Goal: Information Seeking & Learning: Check status

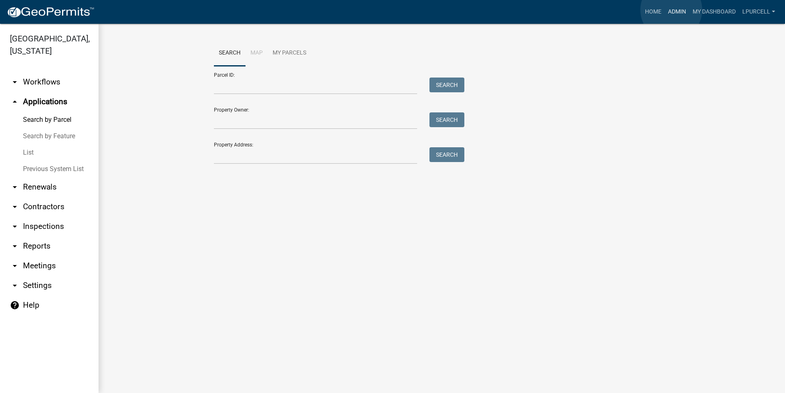
click at [671, 10] on link "Admin" at bounding box center [676, 12] width 25 height 16
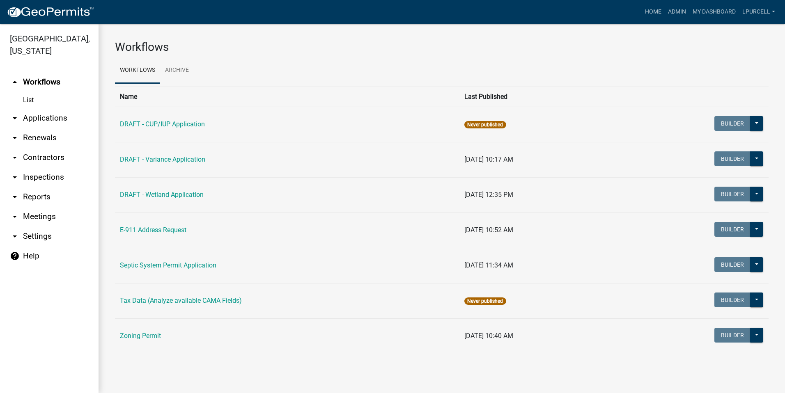
click at [29, 195] on link "arrow_drop_down Reports" at bounding box center [49, 197] width 98 height 20
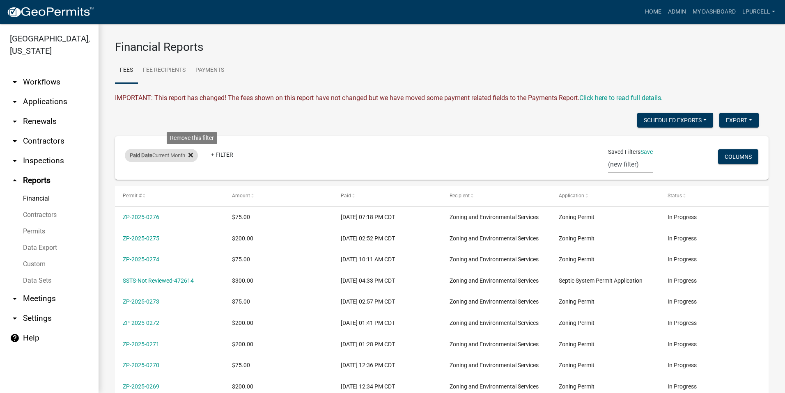
click at [192, 154] on icon at bounding box center [190, 155] width 5 height 7
click at [144, 160] on link "+ Filter" at bounding box center [142, 156] width 35 height 15
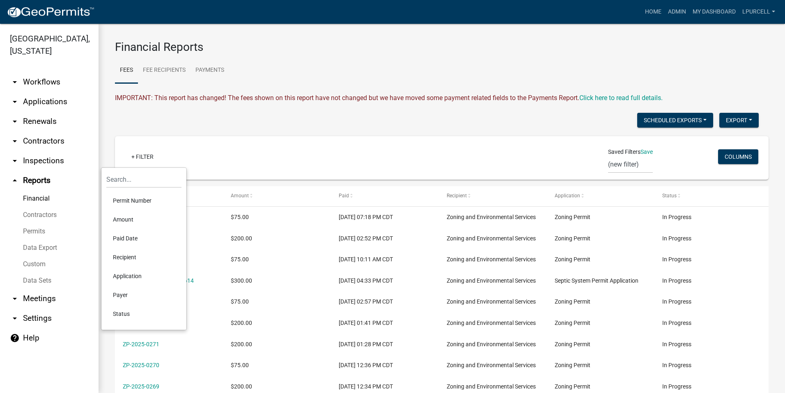
click at [122, 236] on li "Paid Date" at bounding box center [143, 238] width 75 height 19
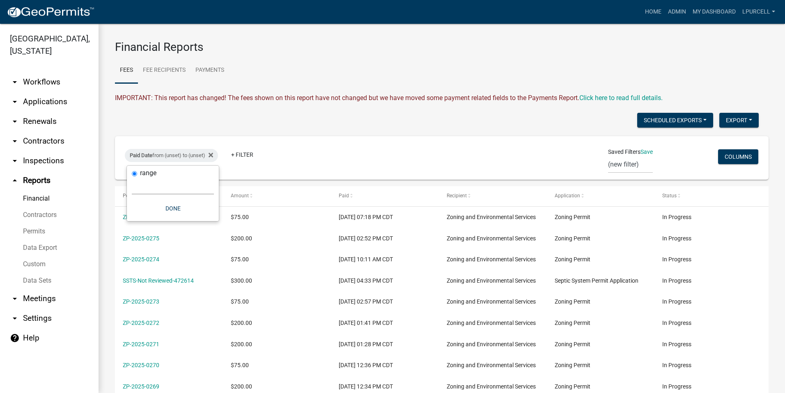
click at [167, 183] on select "[DATE] [DATE] Current Week Previous Week Current Month Last Month Current Calen…" at bounding box center [173, 186] width 82 height 17
select select "previous_1_day"
click at [132, 178] on select "[DATE] [DATE] Current Week Previous Week Current Month Last Month Current Calen…" at bounding box center [173, 186] width 82 height 17
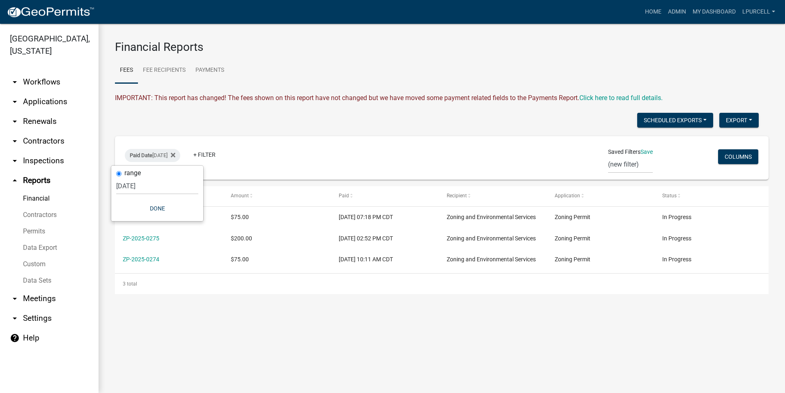
drag, startPoint x: 387, startPoint y: 115, endPoint x: 250, endPoint y: 120, distance: 136.3
click at [250, 121] on div "Scheduled Exports + Create New Export Excel Format (.xlsx) CSV Format (.csv)" at bounding box center [437, 121] width 656 height 17
